Goal: Information Seeking & Learning: Learn about a topic

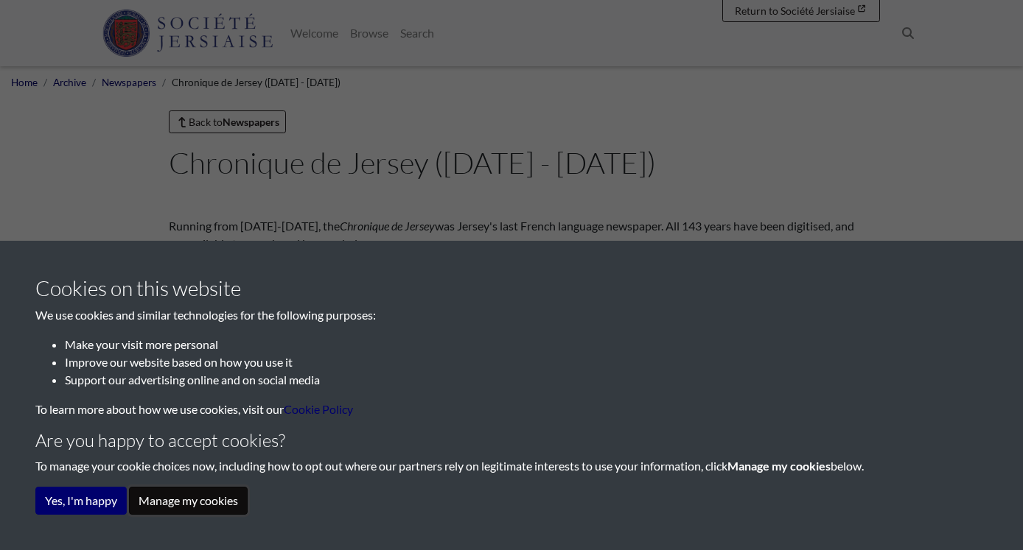
click at [195, 506] on button "Manage my cookies" at bounding box center [188, 501] width 119 height 28
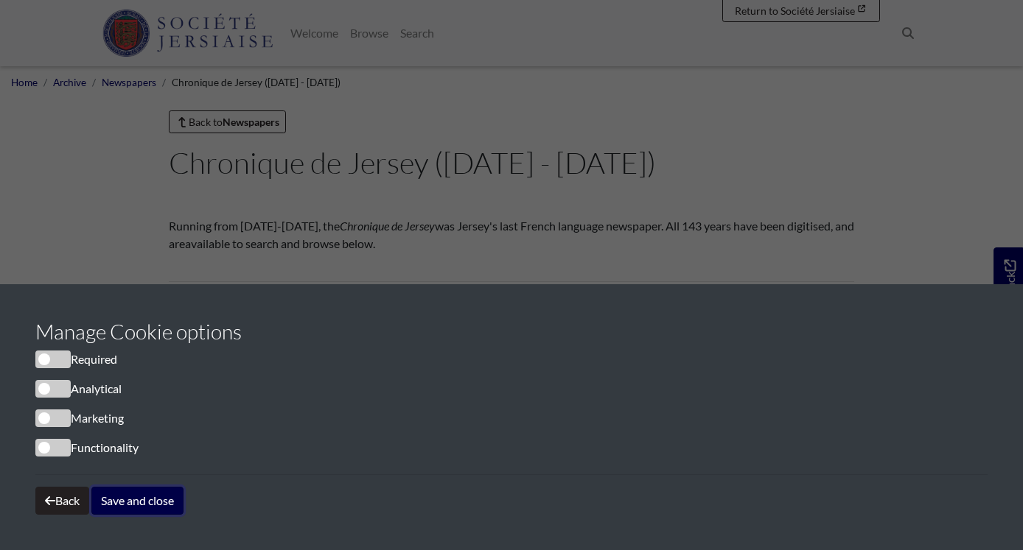
click at [136, 497] on button "Save and close" at bounding box center [137, 501] width 92 height 28
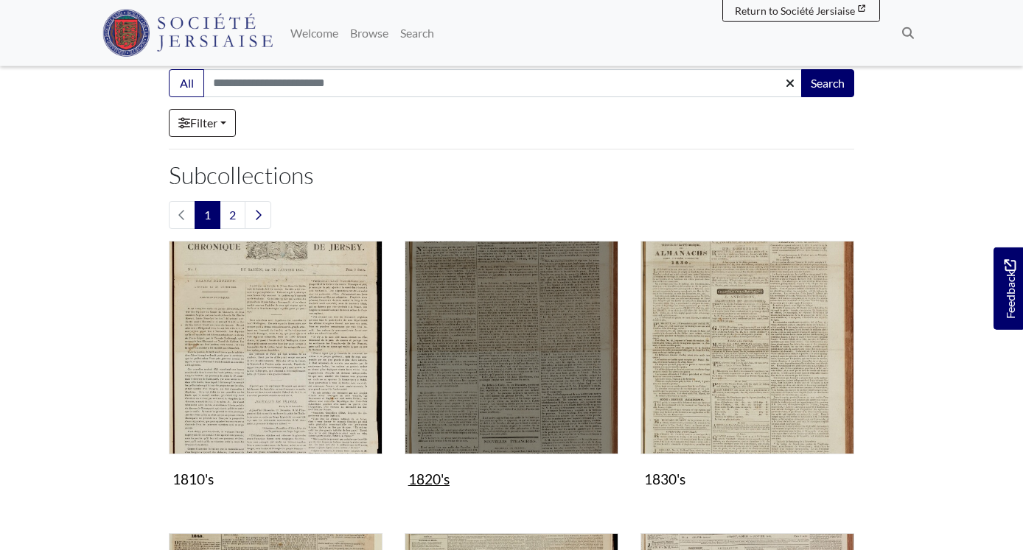
scroll to position [226, 0]
click at [460, 415] on img "Subcollection" at bounding box center [512, 347] width 214 height 214
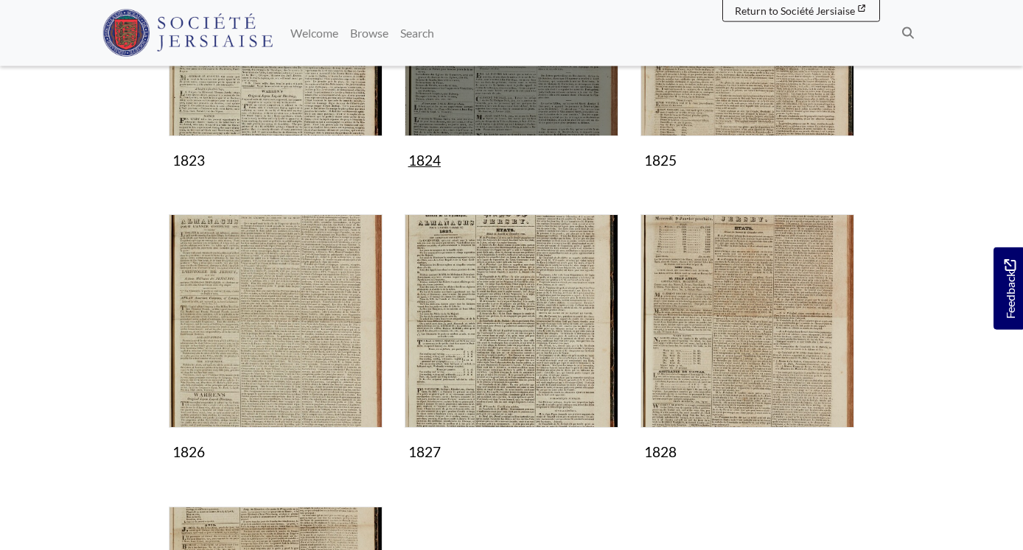
scroll to position [752, 0]
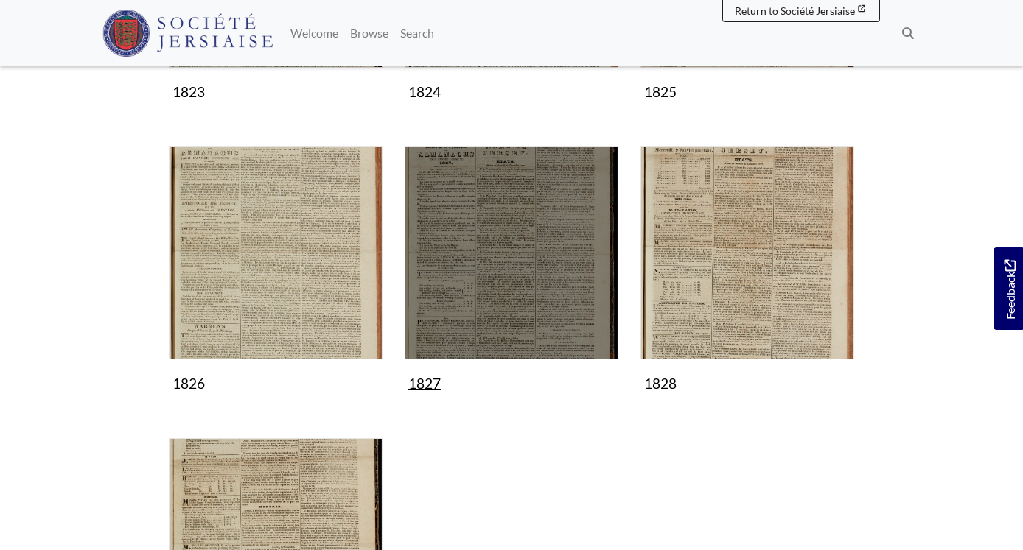
click at [477, 360] on img "Subcollection" at bounding box center [512, 253] width 214 height 214
